Goal: Check status: Check status

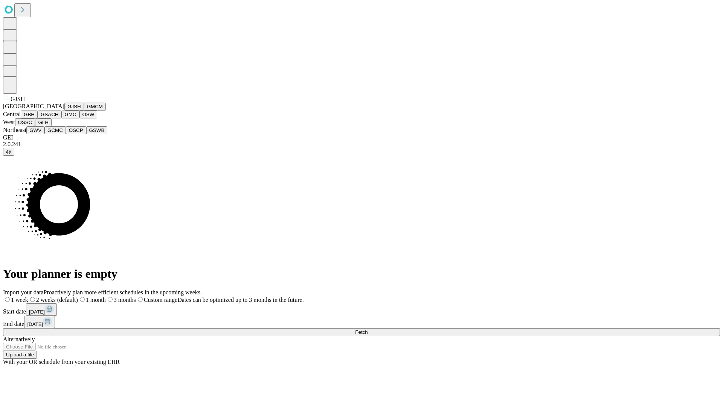
click at [64, 111] on button "GJSH" at bounding box center [74, 107] width 20 height 8
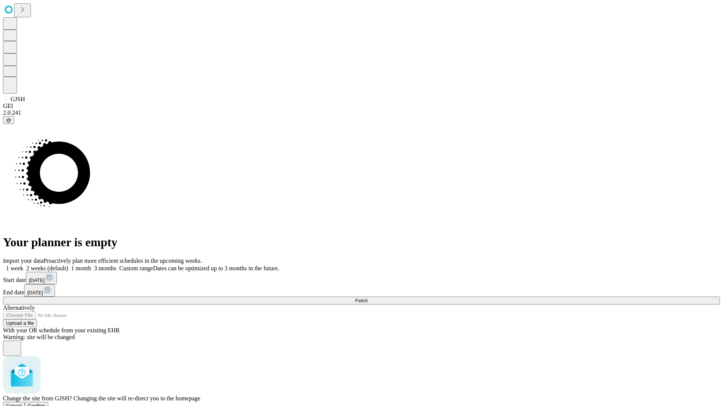
click at [46, 403] on span "Confirm" at bounding box center [37, 406] width 18 height 6
click at [91, 265] on label "1 month" at bounding box center [79, 268] width 23 height 6
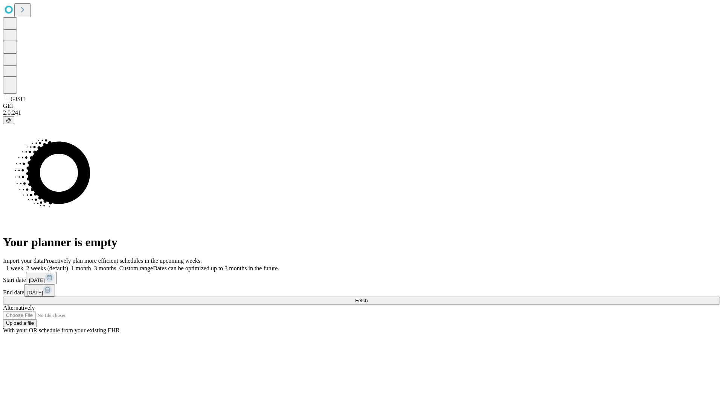
click at [367, 298] on span "Fetch" at bounding box center [361, 301] width 12 height 6
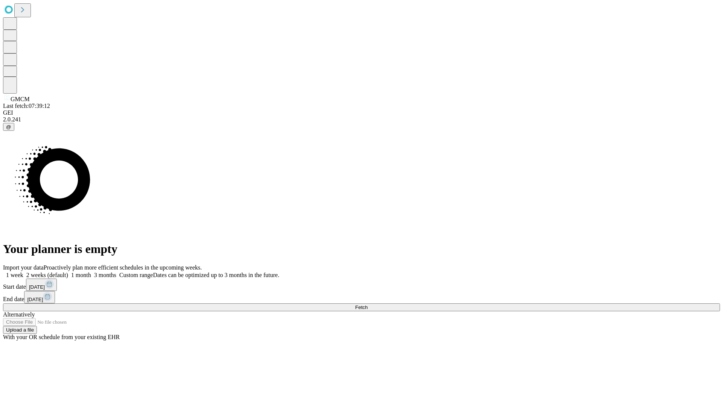
click at [91, 272] on label "1 month" at bounding box center [79, 275] width 23 height 6
click at [367, 305] on span "Fetch" at bounding box center [361, 308] width 12 height 6
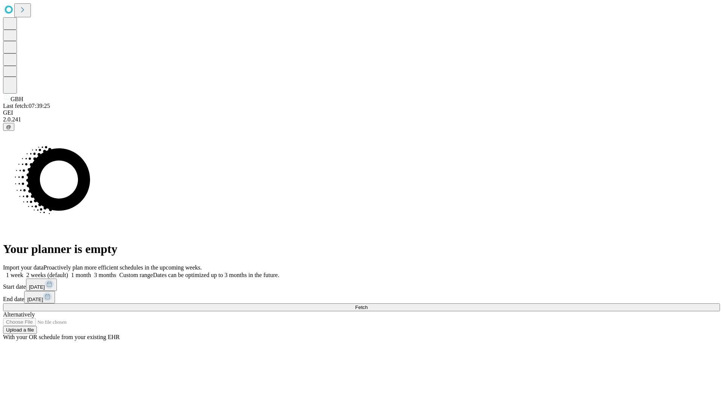
click at [91, 272] on label "1 month" at bounding box center [79, 275] width 23 height 6
click at [367, 305] on span "Fetch" at bounding box center [361, 308] width 12 height 6
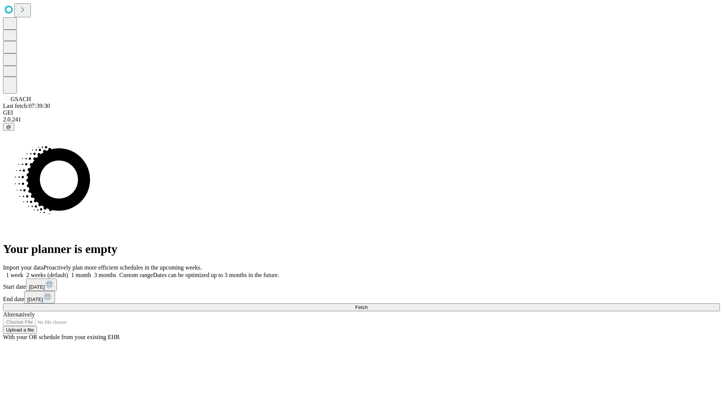
click at [91, 272] on label "1 month" at bounding box center [79, 275] width 23 height 6
click at [367, 305] on span "Fetch" at bounding box center [361, 308] width 12 height 6
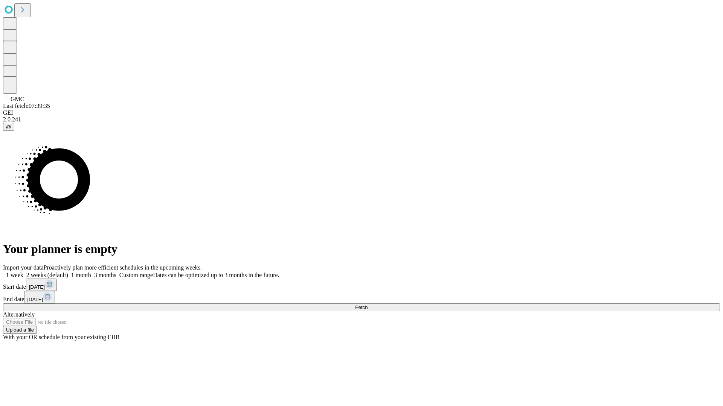
click at [91, 272] on label "1 month" at bounding box center [79, 275] width 23 height 6
click at [367, 305] on span "Fetch" at bounding box center [361, 308] width 12 height 6
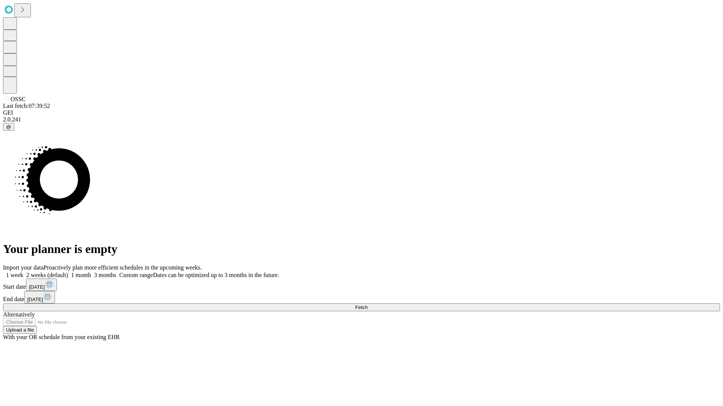
click at [91, 272] on label "1 month" at bounding box center [79, 275] width 23 height 6
click at [367, 305] on span "Fetch" at bounding box center [361, 308] width 12 height 6
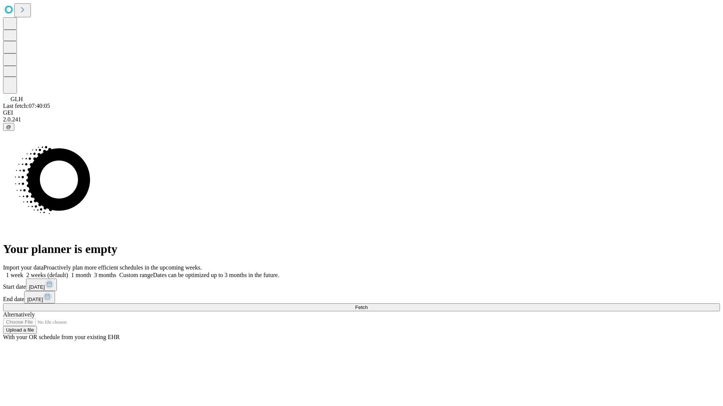
click at [91, 272] on label "1 month" at bounding box center [79, 275] width 23 height 6
click at [367, 305] on span "Fetch" at bounding box center [361, 308] width 12 height 6
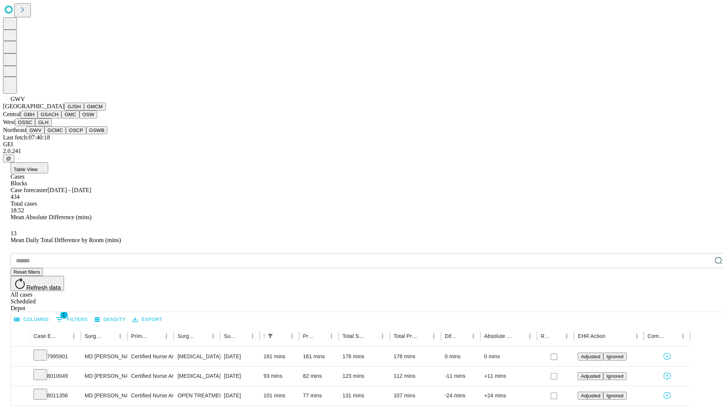
click at [58, 134] on button "GCMC" at bounding box center [54, 130] width 21 height 8
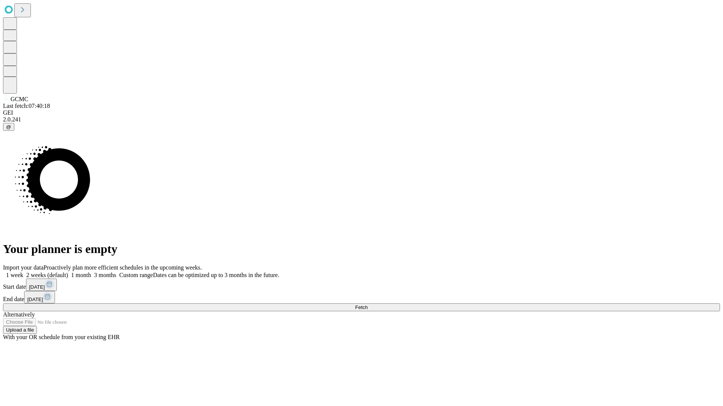
click at [91, 272] on label "1 month" at bounding box center [79, 275] width 23 height 6
click at [367, 305] on span "Fetch" at bounding box center [361, 308] width 12 height 6
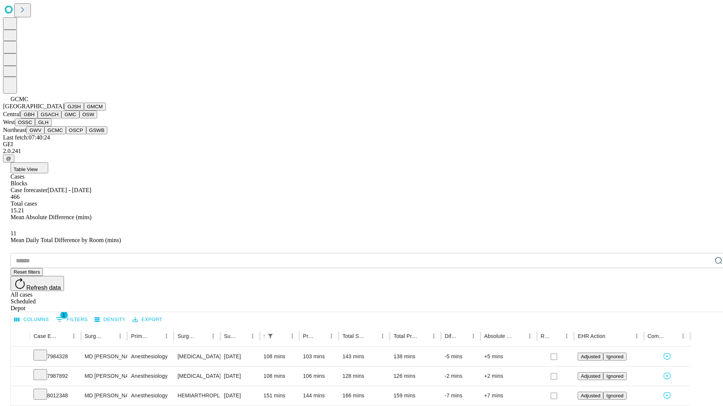
click at [66, 134] on button "OSCP" at bounding box center [76, 130] width 20 height 8
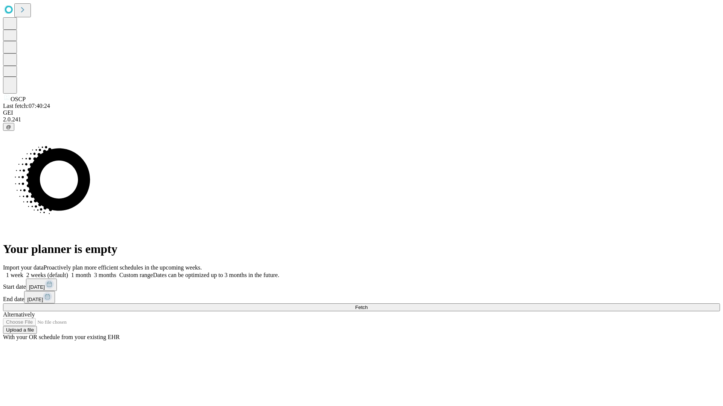
click at [91, 272] on label "1 month" at bounding box center [79, 275] width 23 height 6
click at [367, 305] on span "Fetch" at bounding box center [361, 308] width 12 height 6
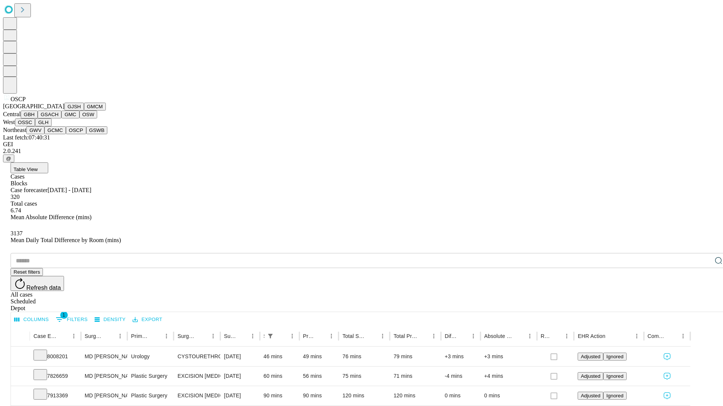
click at [86, 134] on button "GSWB" at bounding box center [96, 130] width 21 height 8
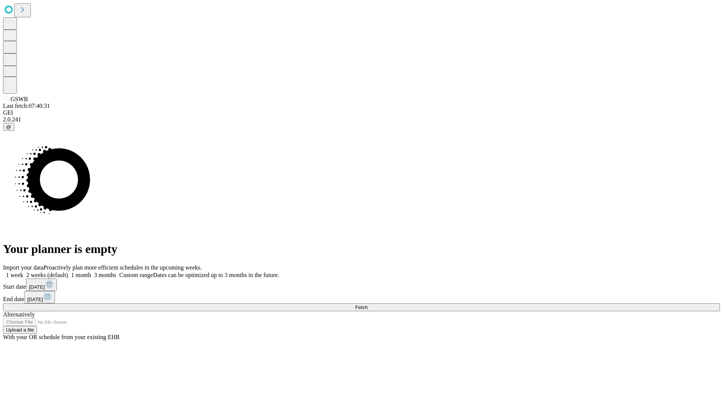
click at [91, 272] on label "1 month" at bounding box center [79, 275] width 23 height 6
click at [367, 305] on span "Fetch" at bounding box center [361, 308] width 12 height 6
